Goal: Information Seeking & Learning: Learn about a topic

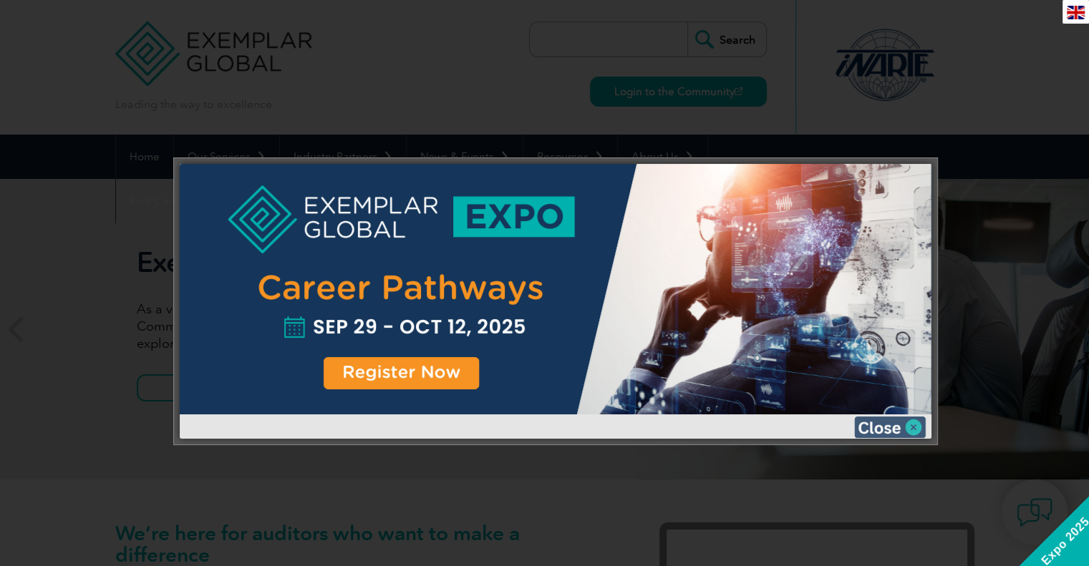
click at [911, 422] on img at bounding box center [890, 427] width 72 height 21
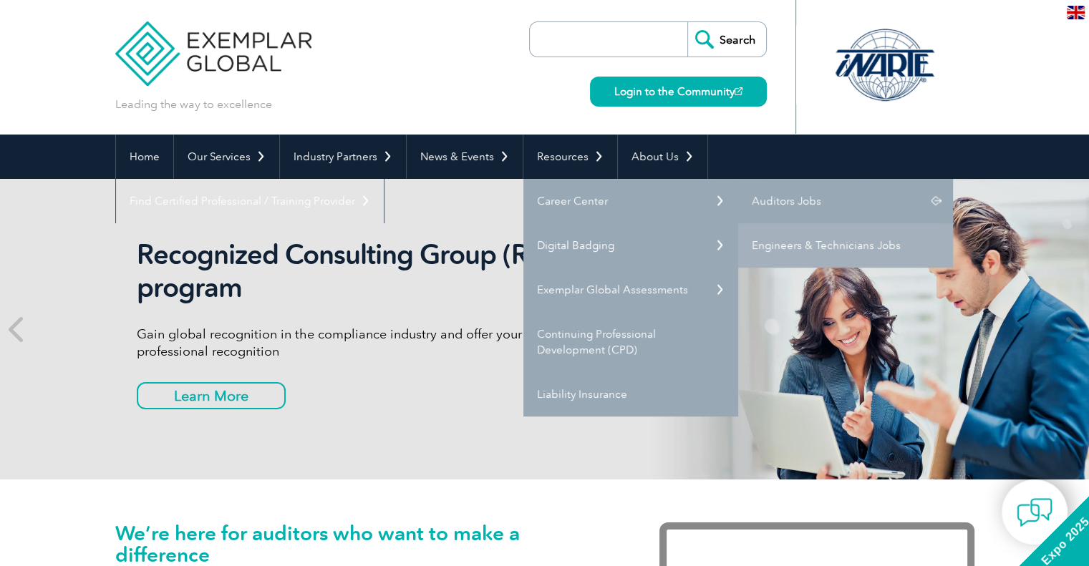
click at [799, 200] on link "Auditors Jobs" at bounding box center [845, 201] width 215 height 44
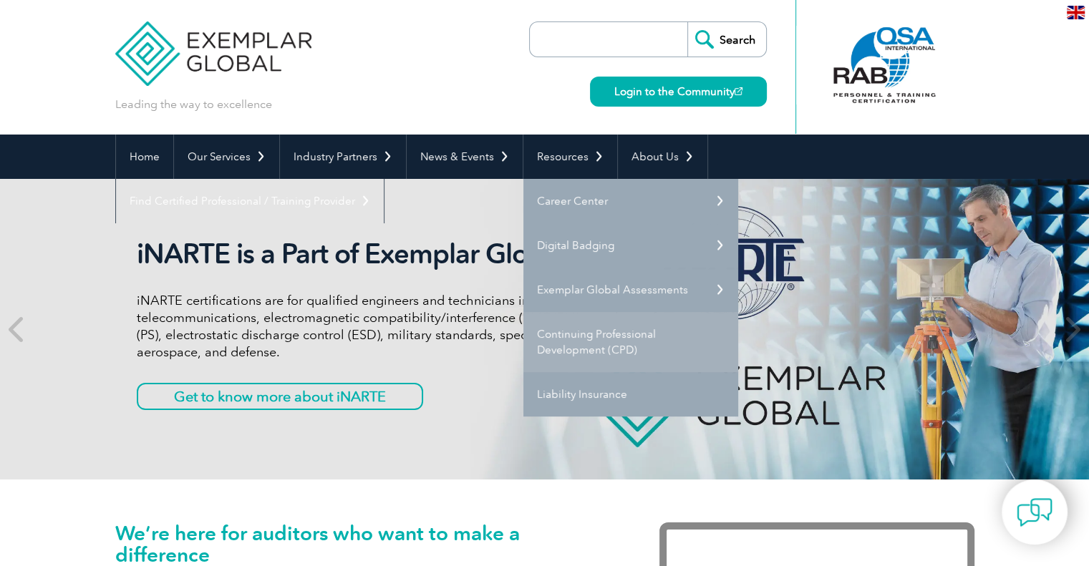
click at [579, 336] on link "Continuing Professional Development (CPD)" at bounding box center [630, 342] width 215 height 60
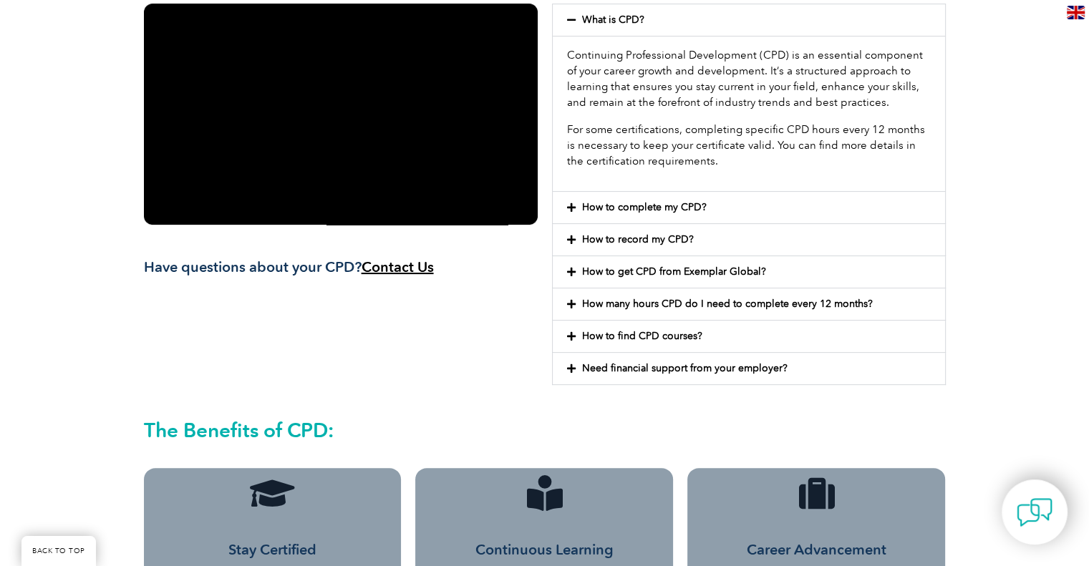
scroll to position [358, 0]
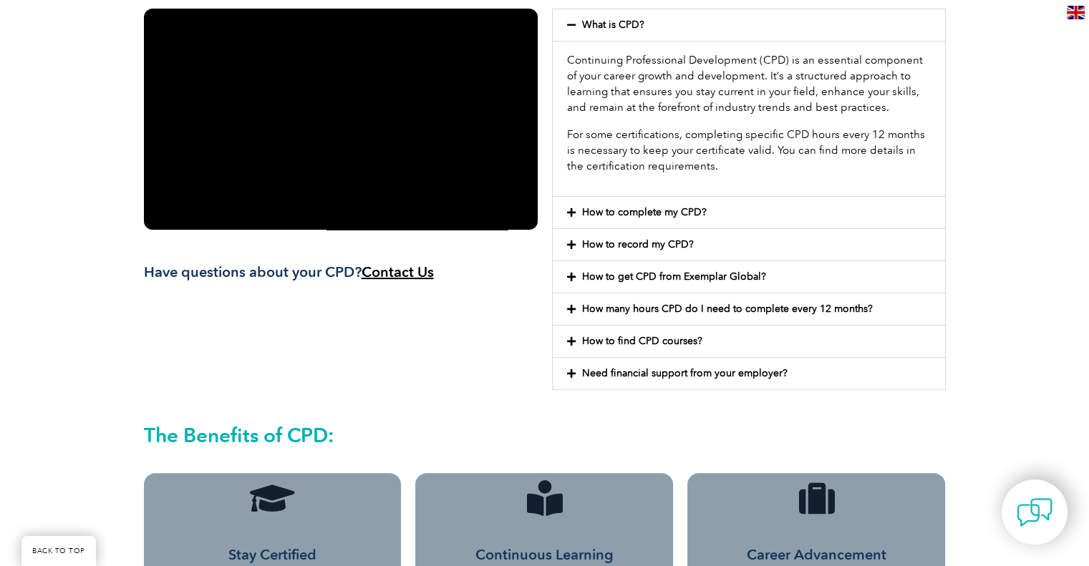
click at [570, 339] on icon at bounding box center [571, 341] width 9 height 10
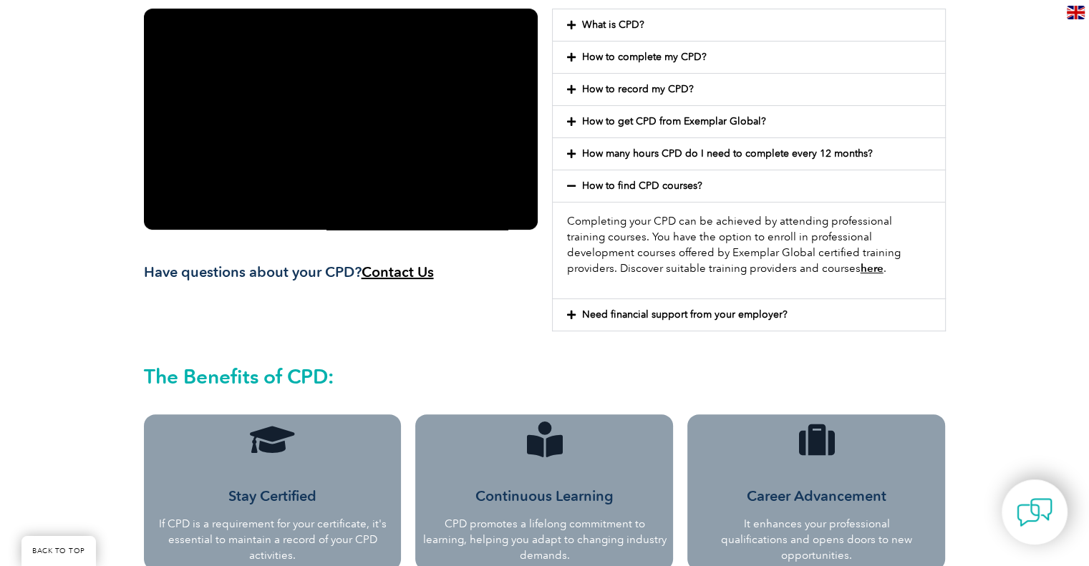
click at [860, 266] on link "here" at bounding box center [871, 268] width 23 height 13
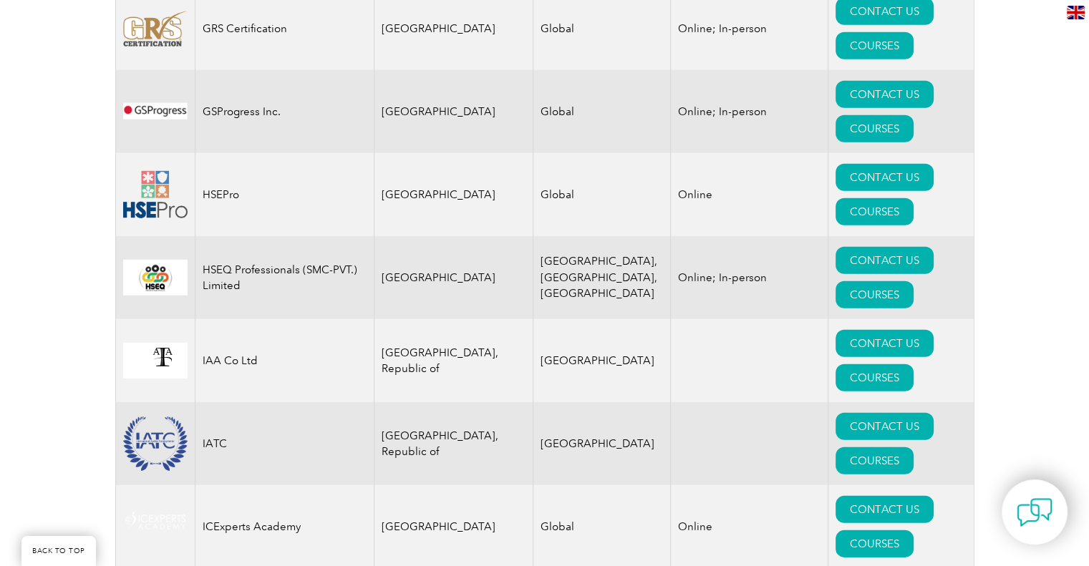
scroll to position [9664, 0]
